Goal: Information Seeking & Learning: Learn about a topic

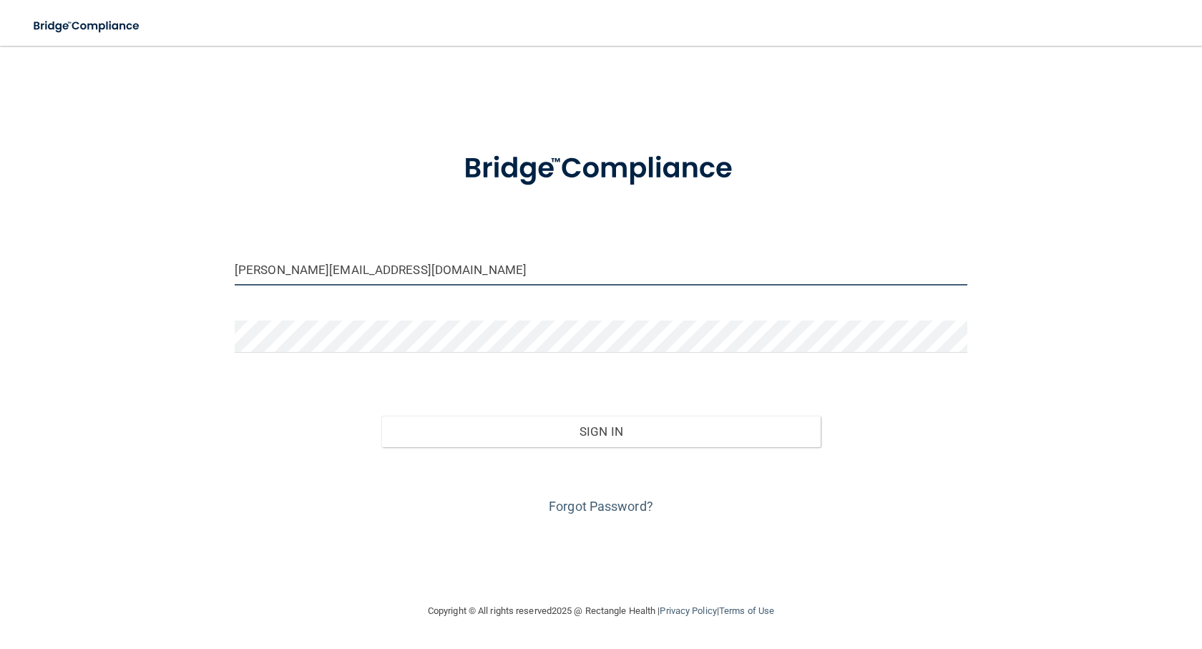
click at [395, 271] on input "[PERSON_NAME][EMAIL_ADDRESS][DOMAIN_NAME]" at bounding box center [601, 269] width 733 height 32
type input "[EMAIL_ADDRESS][DOMAIN_NAME]"
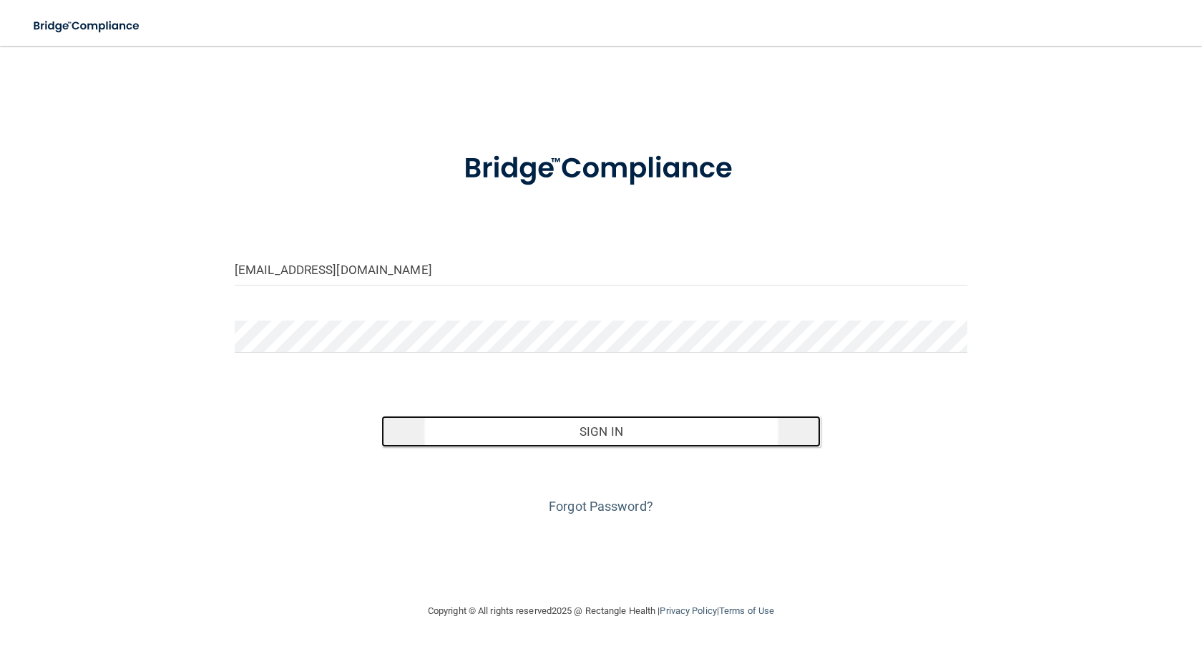
click at [559, 432] on button "Sign In" at bounding box center [600, 431] width 439 height 31
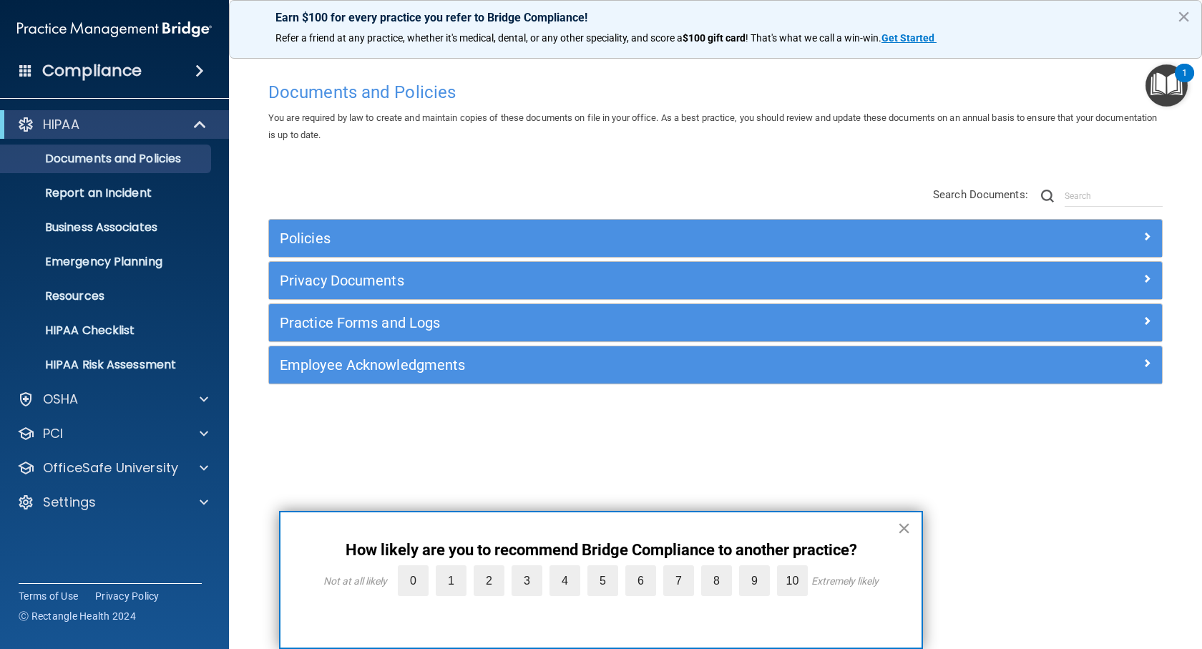
click at [910, 525] on button "×" at bounding box center [905, 528] width 14 height 23
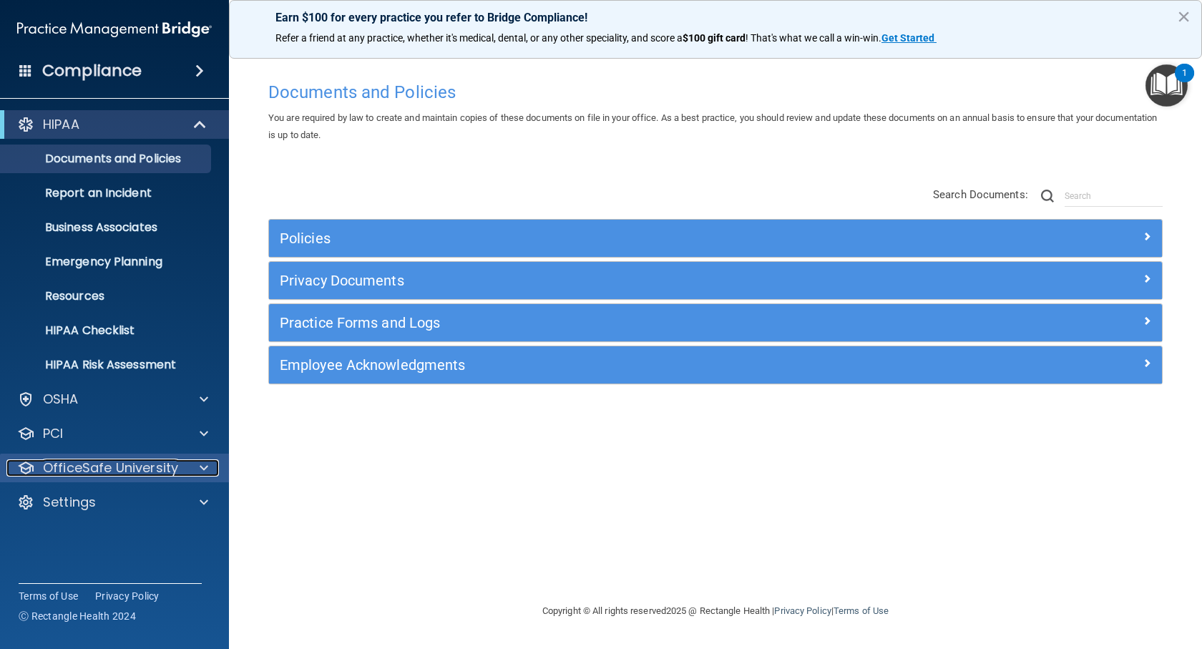
click at [171, 470] on p "OfficeSafe University" at bounding box center [110, 468] width 135 height 17
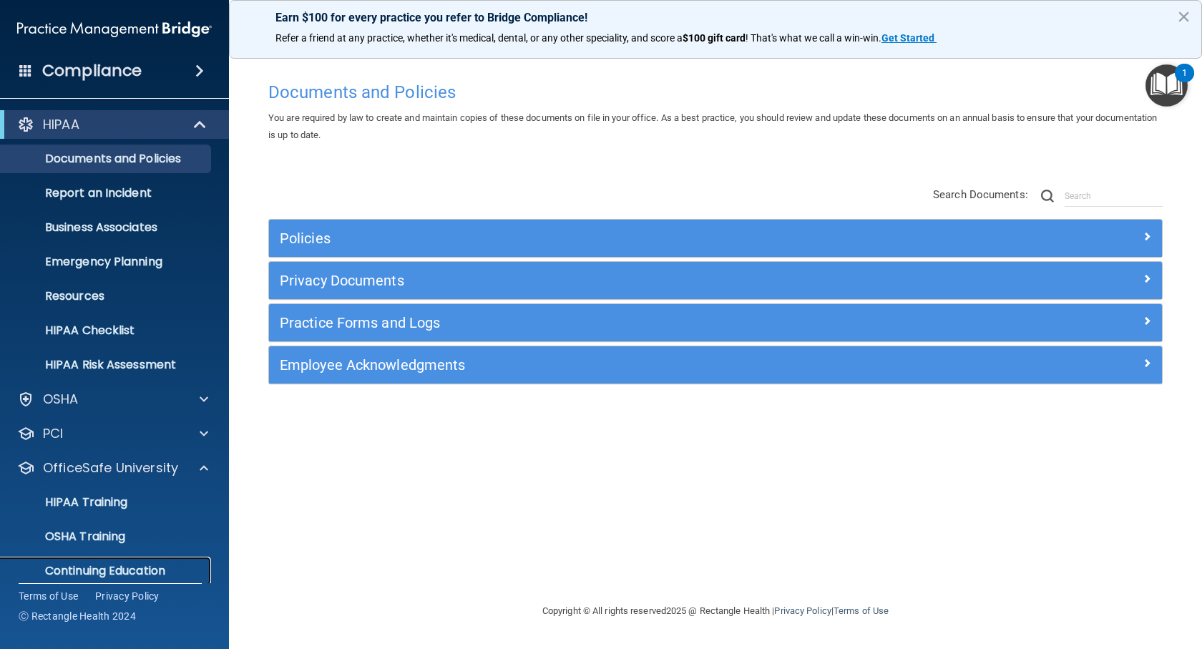
click at [158, 568] on p "Continuing Education" at bounding box center [106, 571] width 195 height 14
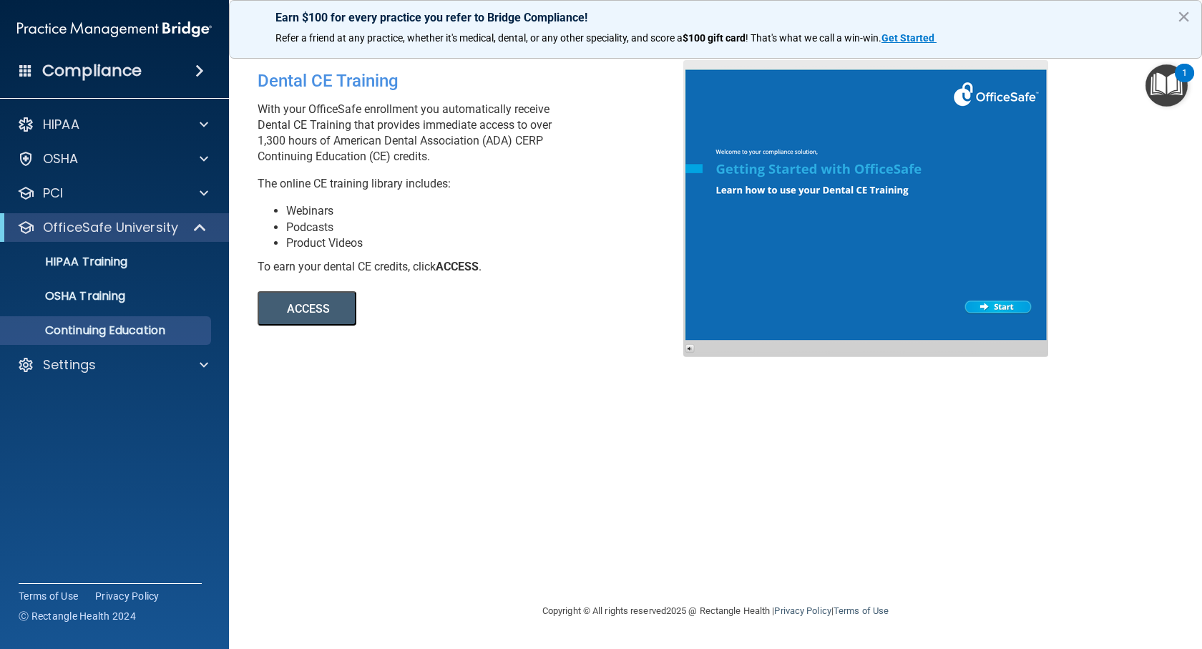
click at [334, 305] on button "ACCESS" at bounding box center [307, 308] width 99 height 34
